Goal: Information Seeking & Learning: Learn about a topic

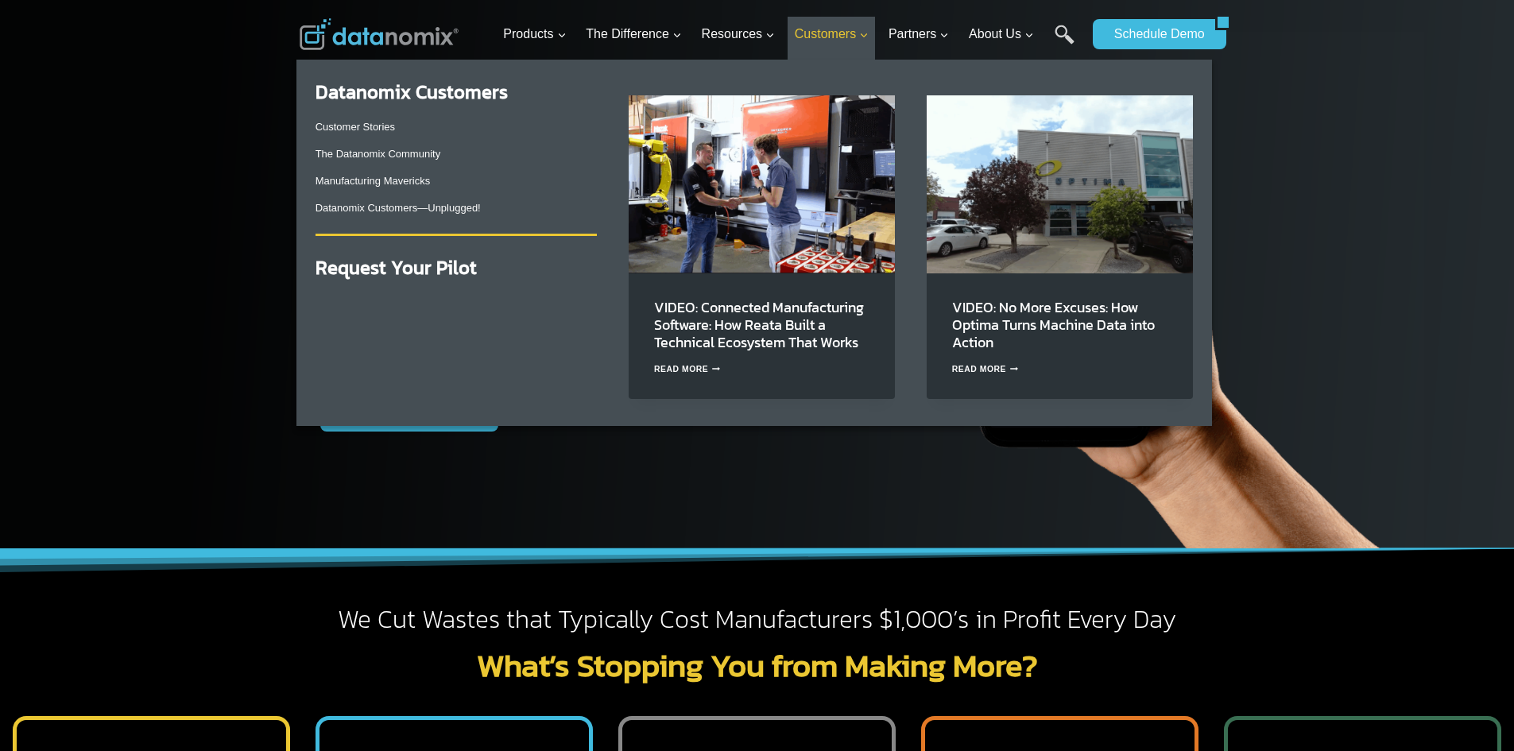
click at [864, 36] on icon "Primary Navigation" at bounding box center [864, 35] width 6 height 4
click at [865, 33] on icon "Expand" at bounding box center [863, 35] width 11 height 11
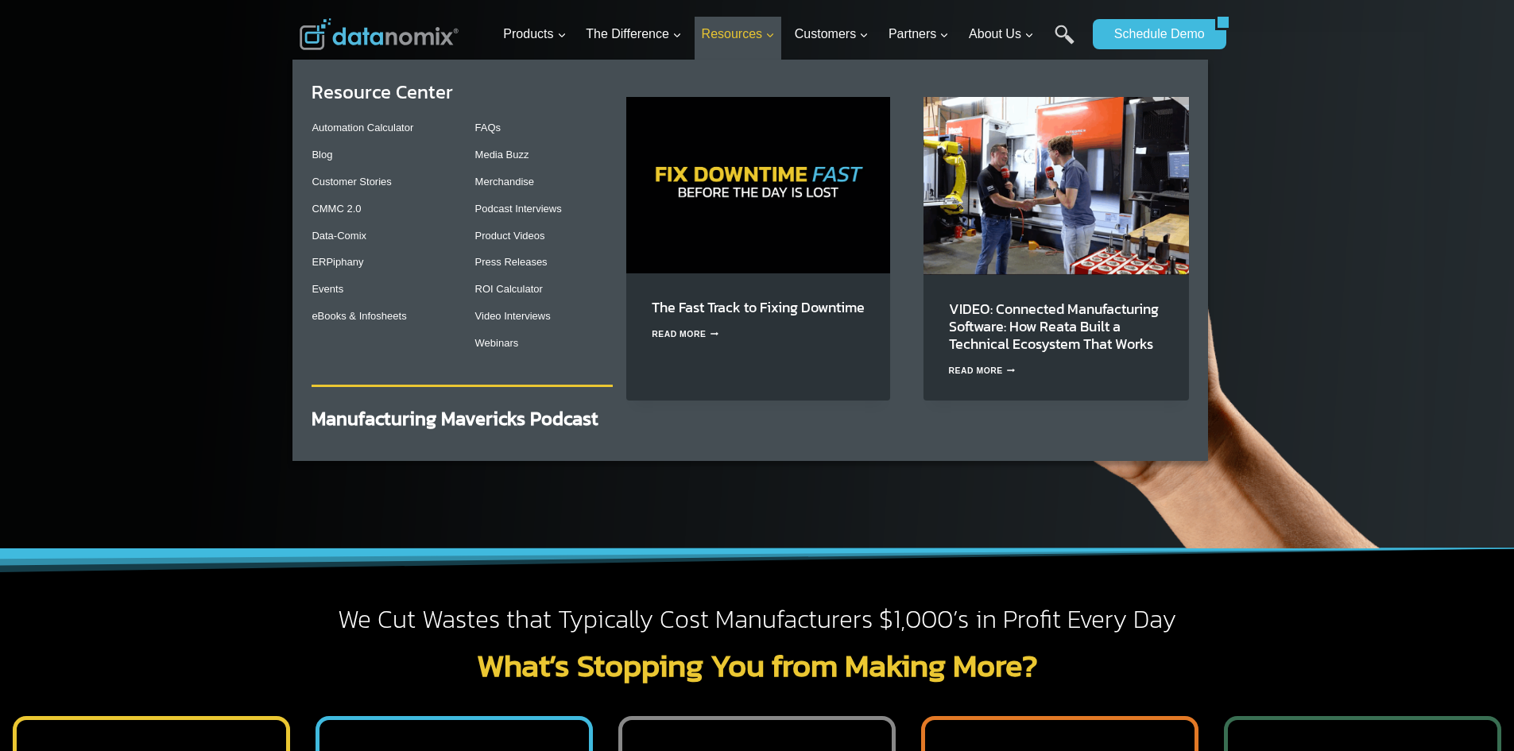
click at [758, 34] on span "Resources Expand" at bounding box center [738, 34] width 73 height 21
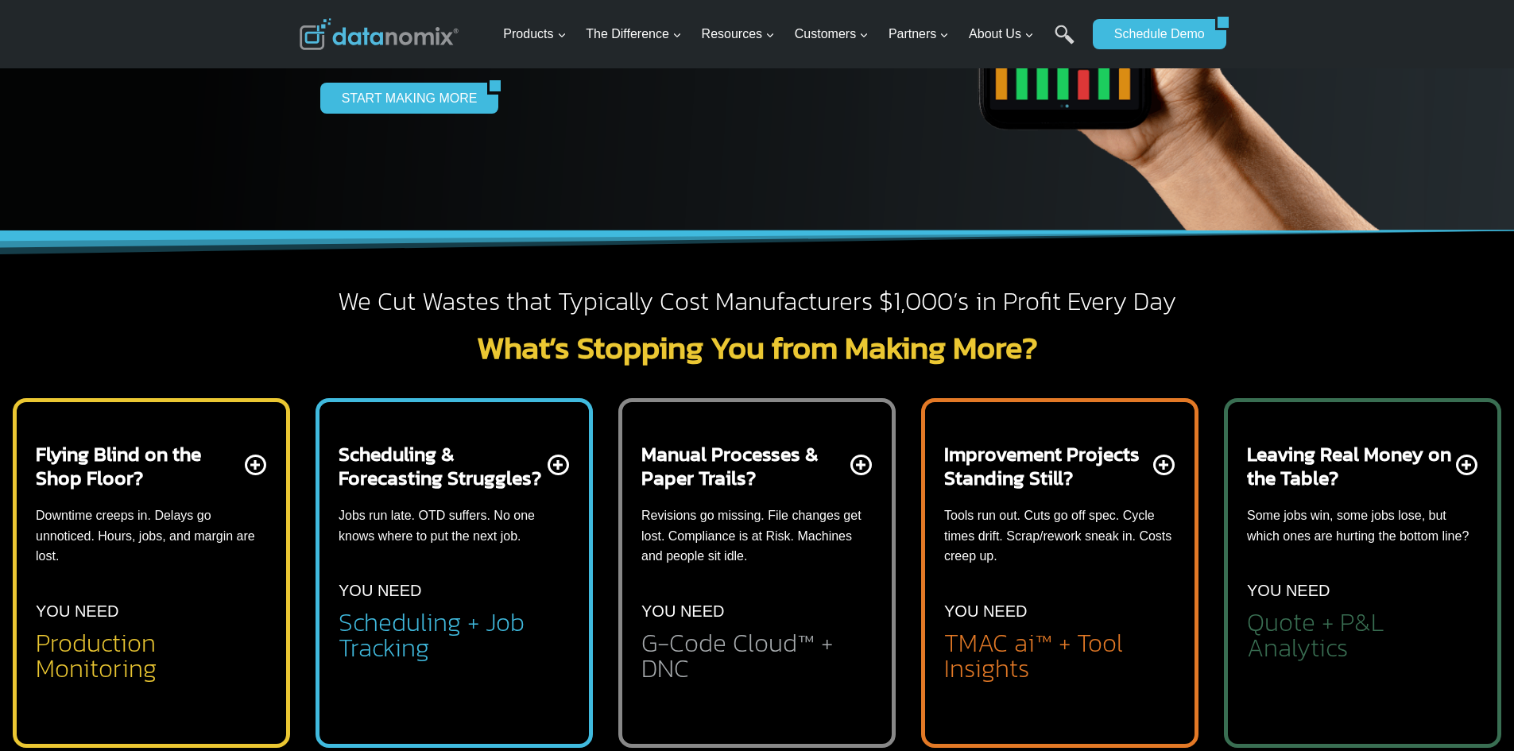
scroll to position [397, 0]
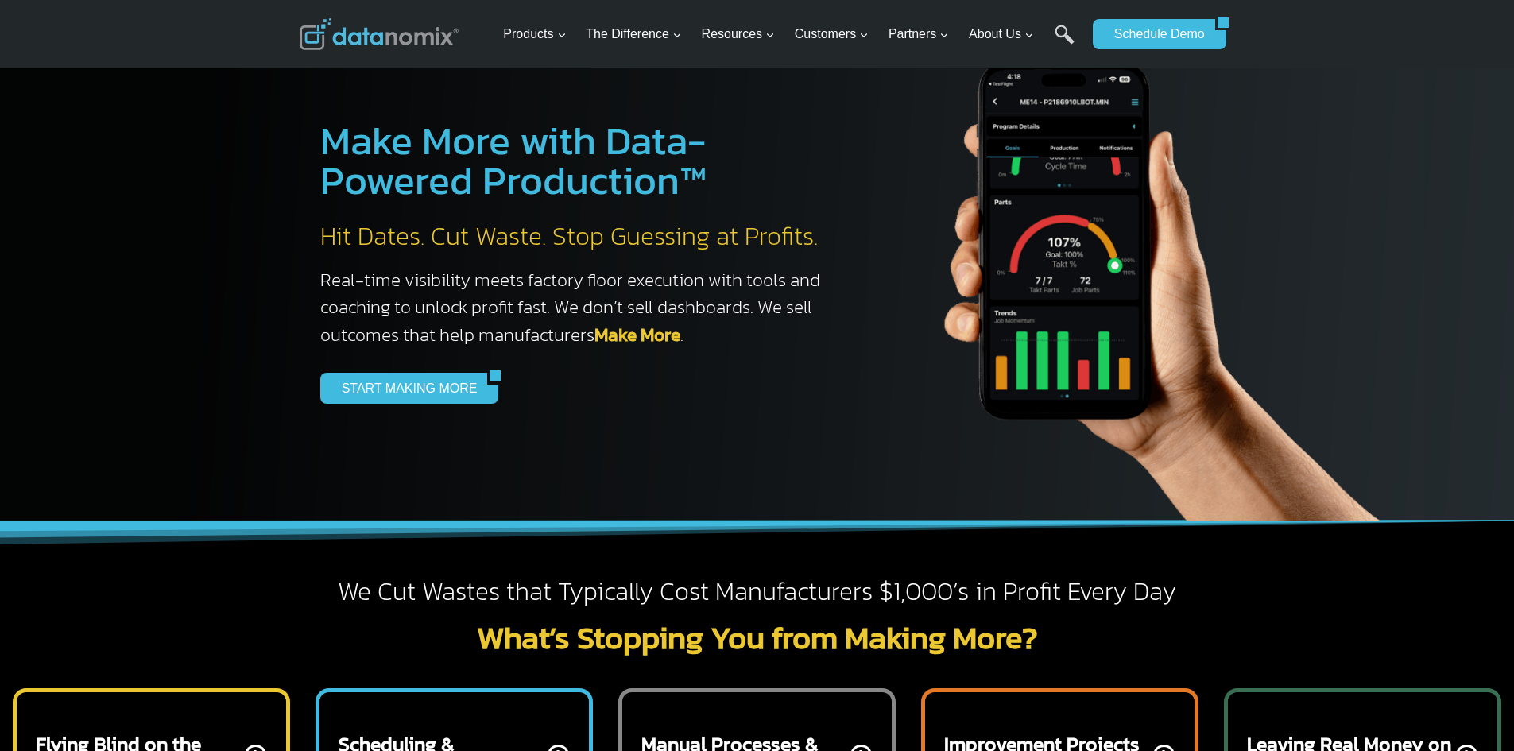
scroll to position [0, 0]
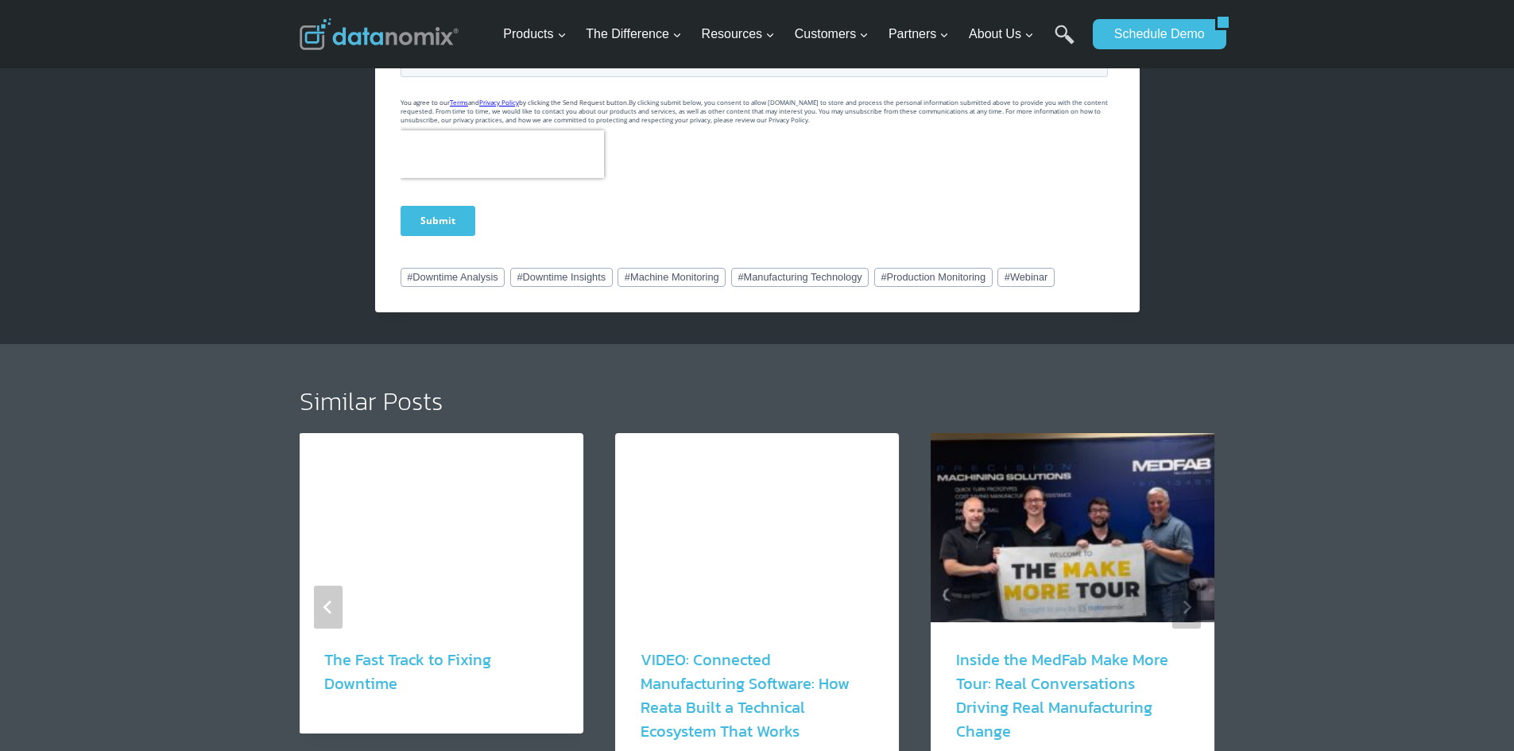
scroll to position [1272, 0]
